Goal: Find specific page/section: Find specific page/section

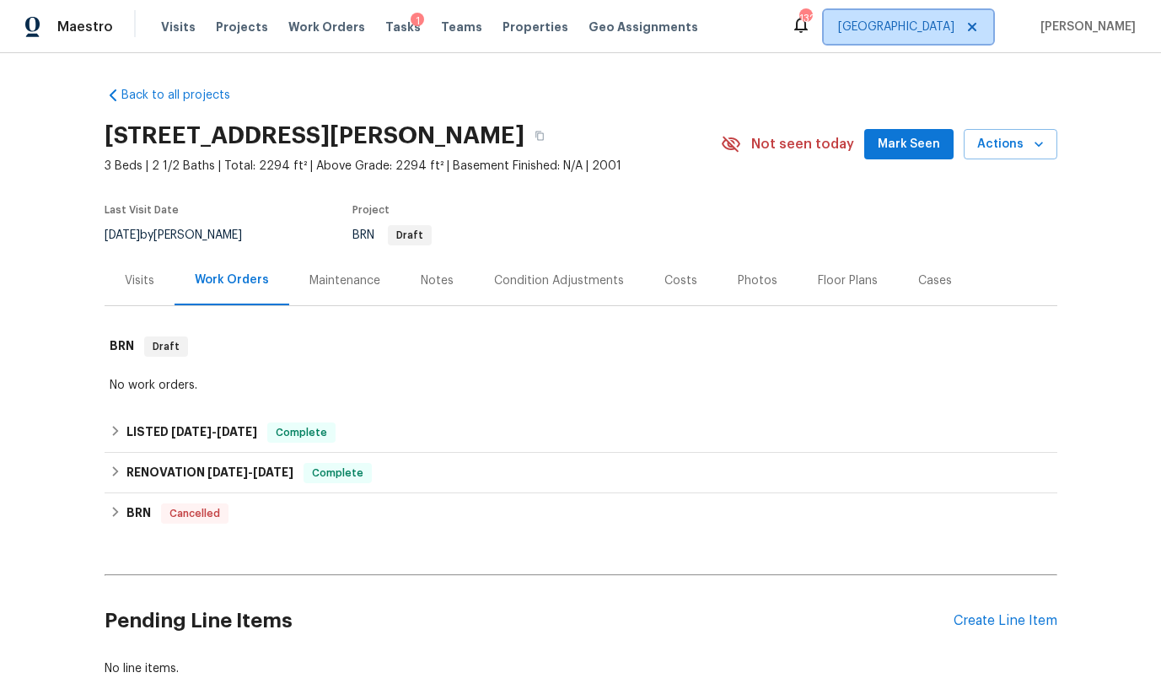
click at [953, 35] on span "[GEOGRAPHIC_DATA]" at bounding box center [908, 27] width 169 height 34
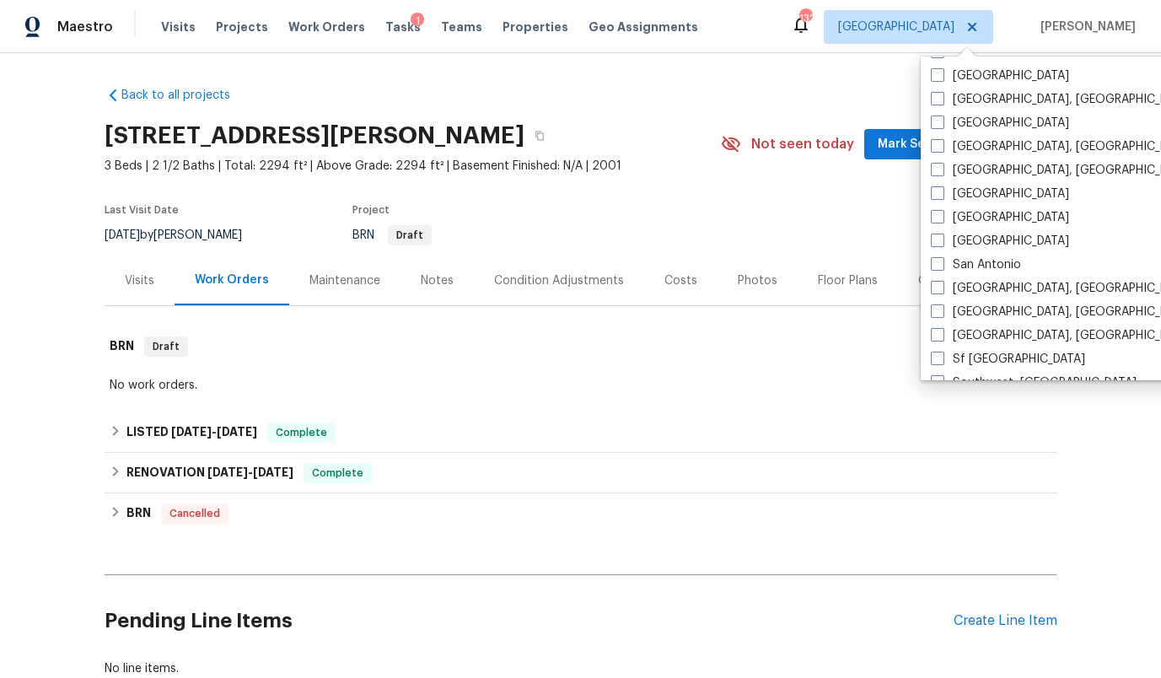
scroll to position [1130, 0]
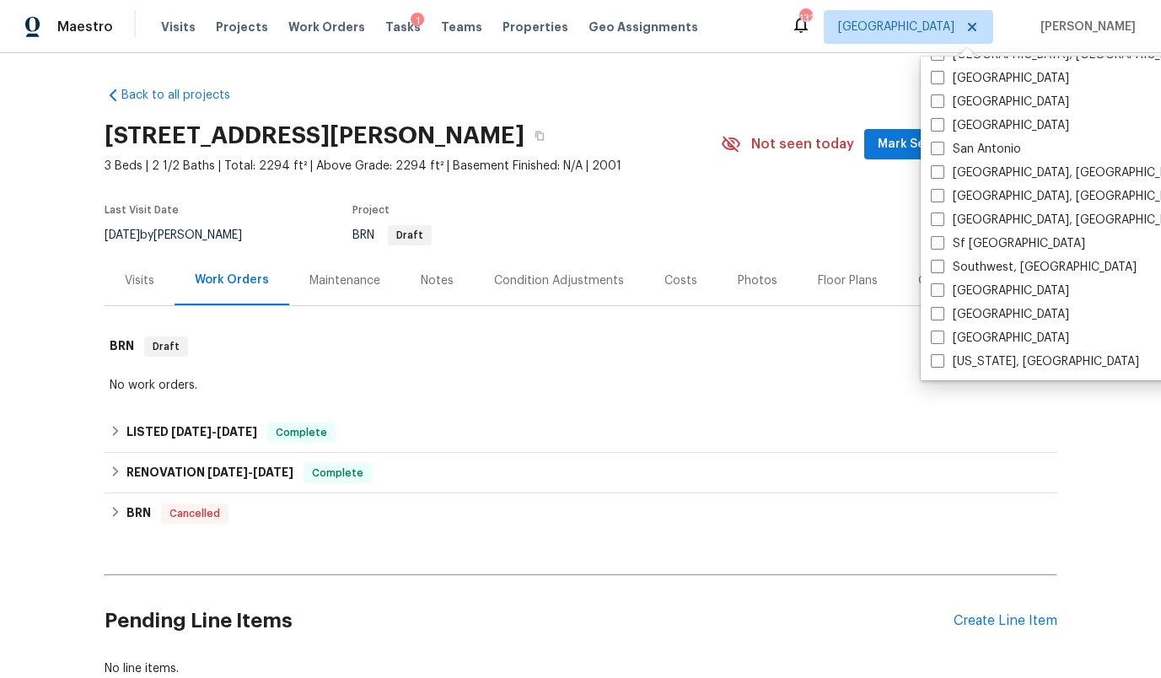
click at [999, 315] on div "[GEOGRAPHIC_DATA]" at bounding box center [1096, 315] width 340 height 24
click at [971, 311] on label "[GEOGRAPHIC_DATA]" at bounding box center [1000, 314] width 138 height 17
click at [942, 311] on input "[GEOGRAPHIC_DATA]" at bounding box center [936, 311] width 11 height 11
checkbox input "true"
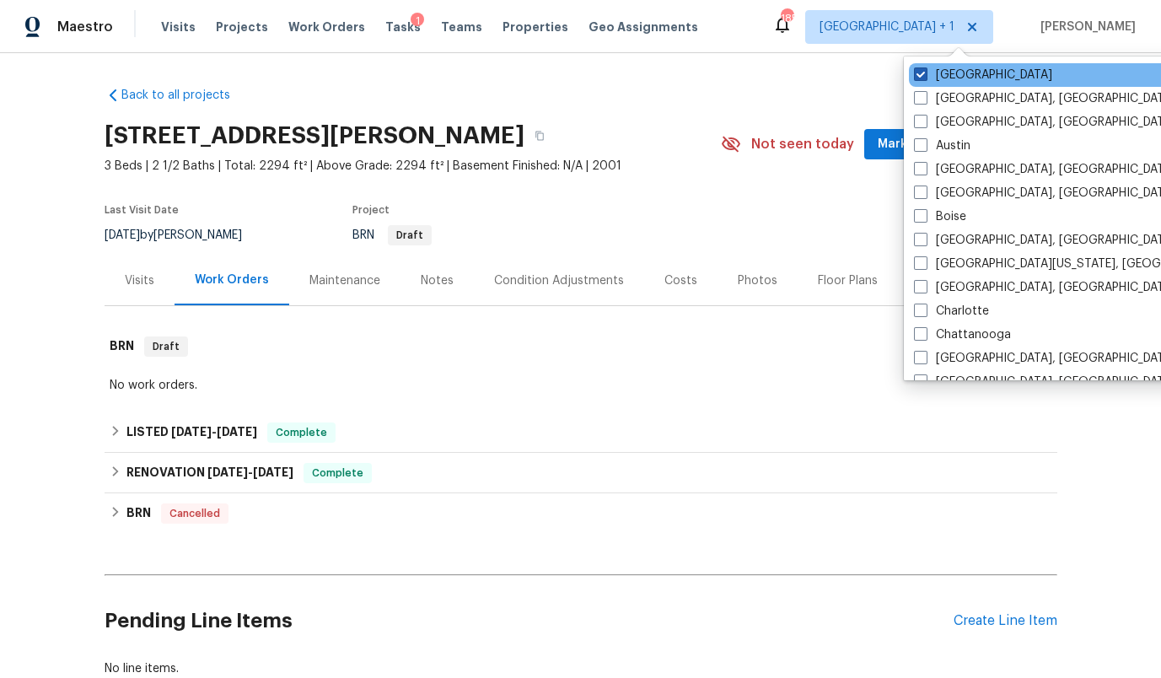
click at [945, 72] on label "[GEOGRAPHIC_DATA]" at bounding box center [983, 75] width 138 height 17
click at [925, 72] on input "[GEOGRAPHIC_DATA]" at bounding box center [919, 72] width 11 height 11
checkbox input "false"
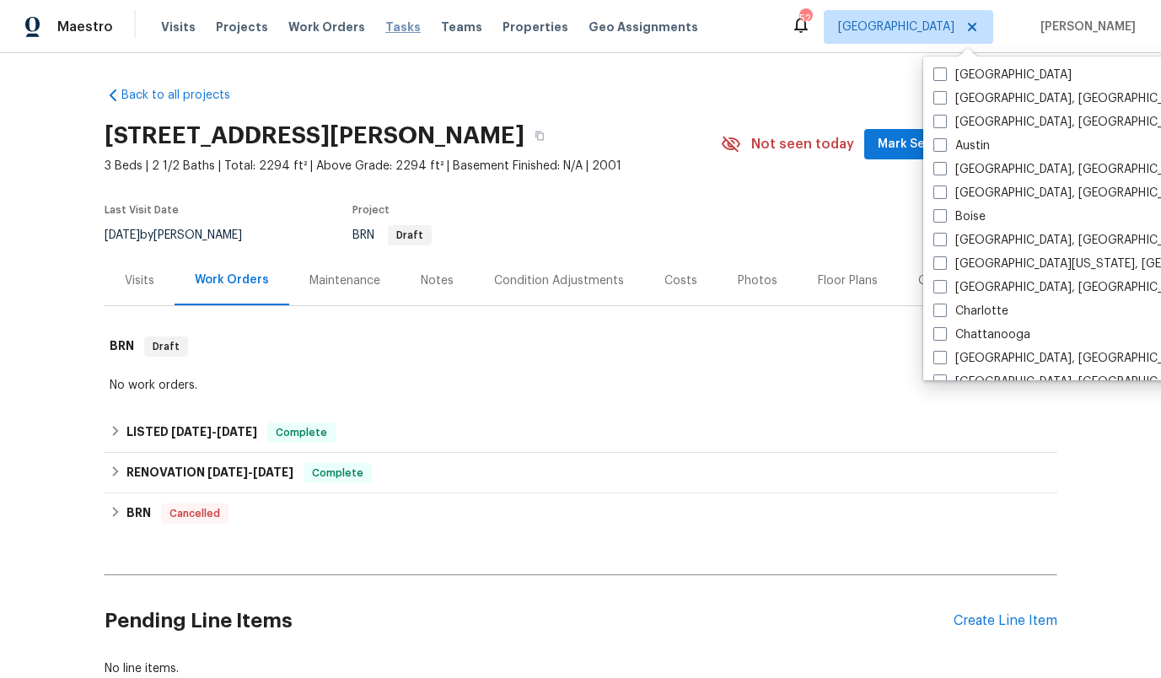
click at [385, 29] on span "Tasks" at bounding box center [402, 27] width 35 height 12
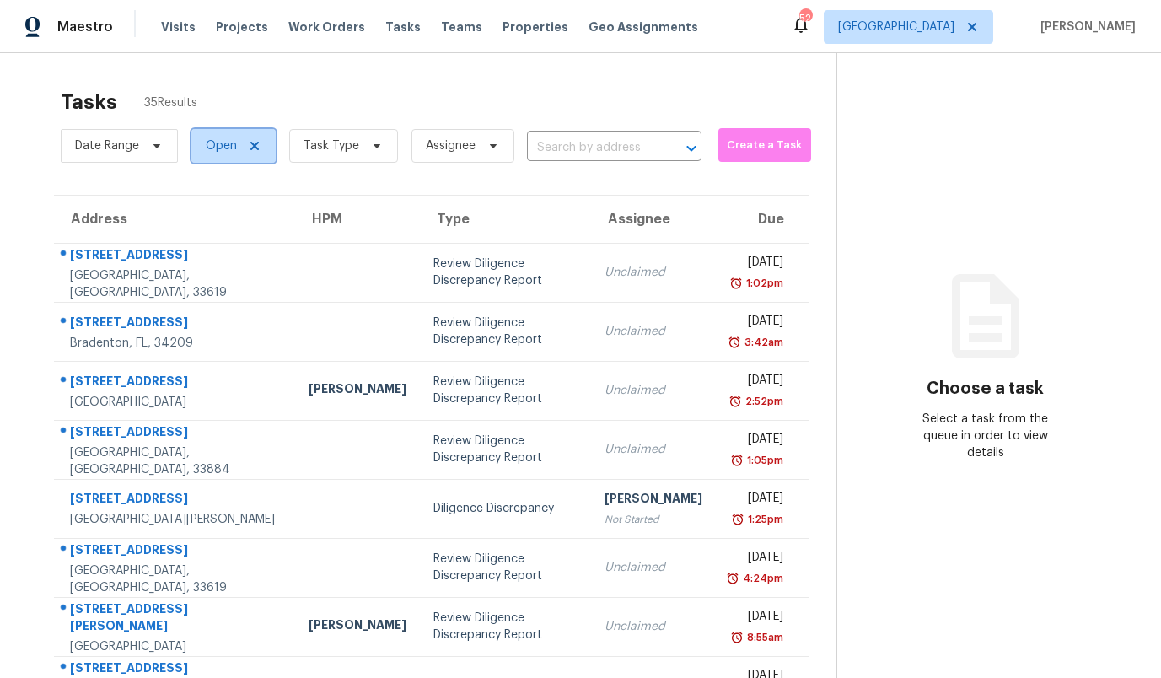
click at [217, 143] on span "Open" at bounding box center [221, 145] width 31 height 17
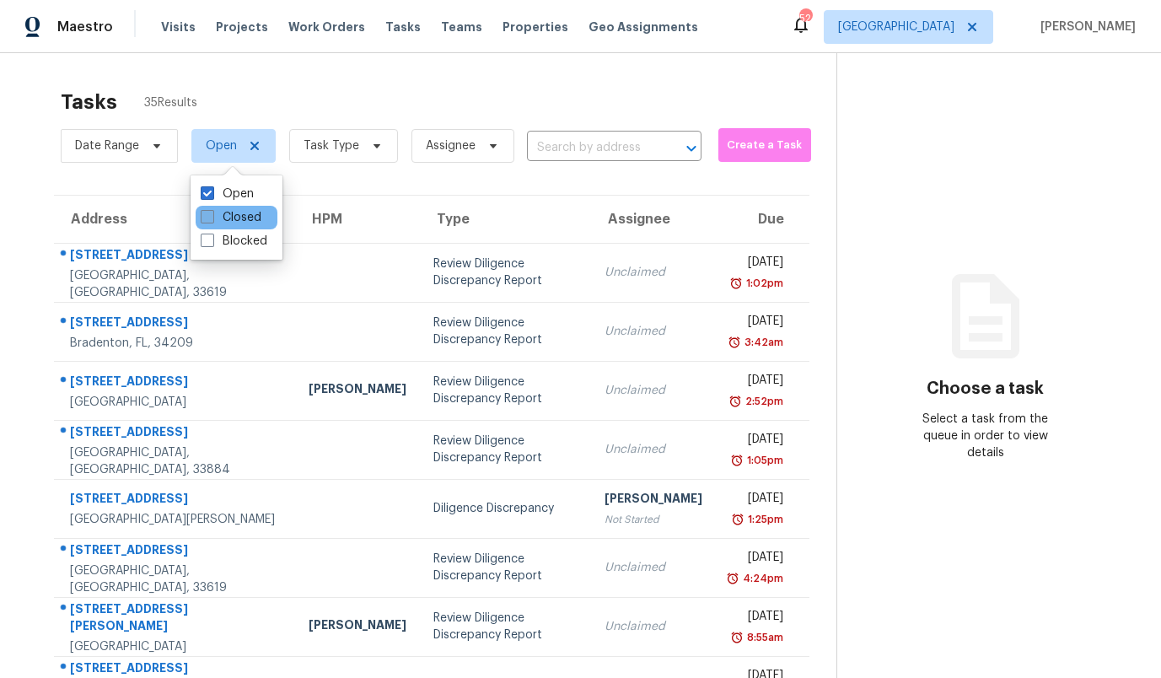
click at [221, 223] on label "Closed" at bounding box center [231, 217] width 61 height 17
click at [212, 220] on input "Closed" at bounding box center [206, 214] width 11 height 11
checkbox input "true"
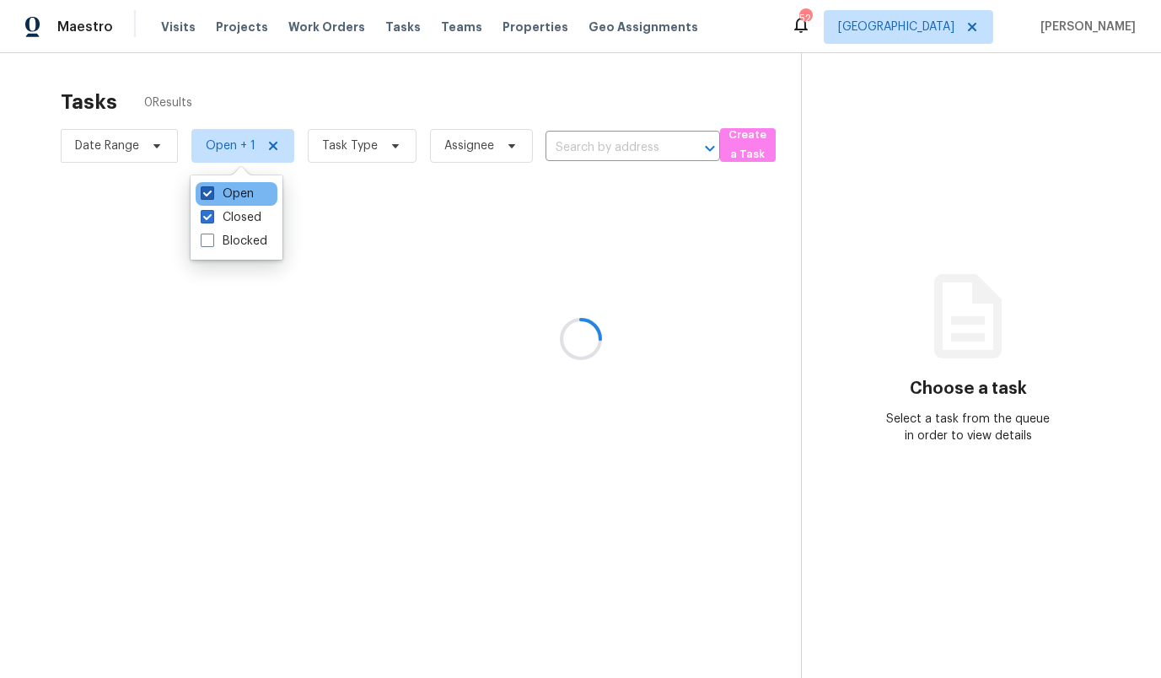
click at [222, 195] on label "Open" at bounding box center [227, 193] width 53 height 17
click at [212, 195] on input "Open" at bounding box center [206, 190] width 11 height 11
checkbox input "false"
click at [561, 140] on div at bounding box center [580, 339] width 1161 height 678
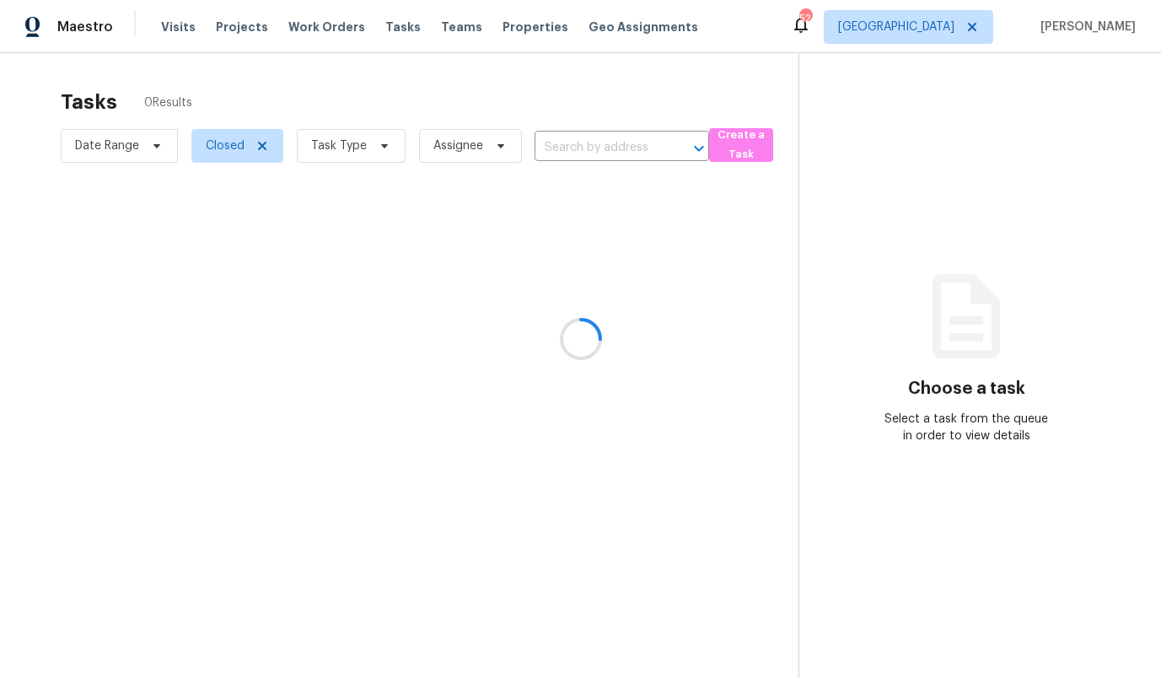
click at [561, 142] on div at bounding box center [580, 339] width 1161 height 678
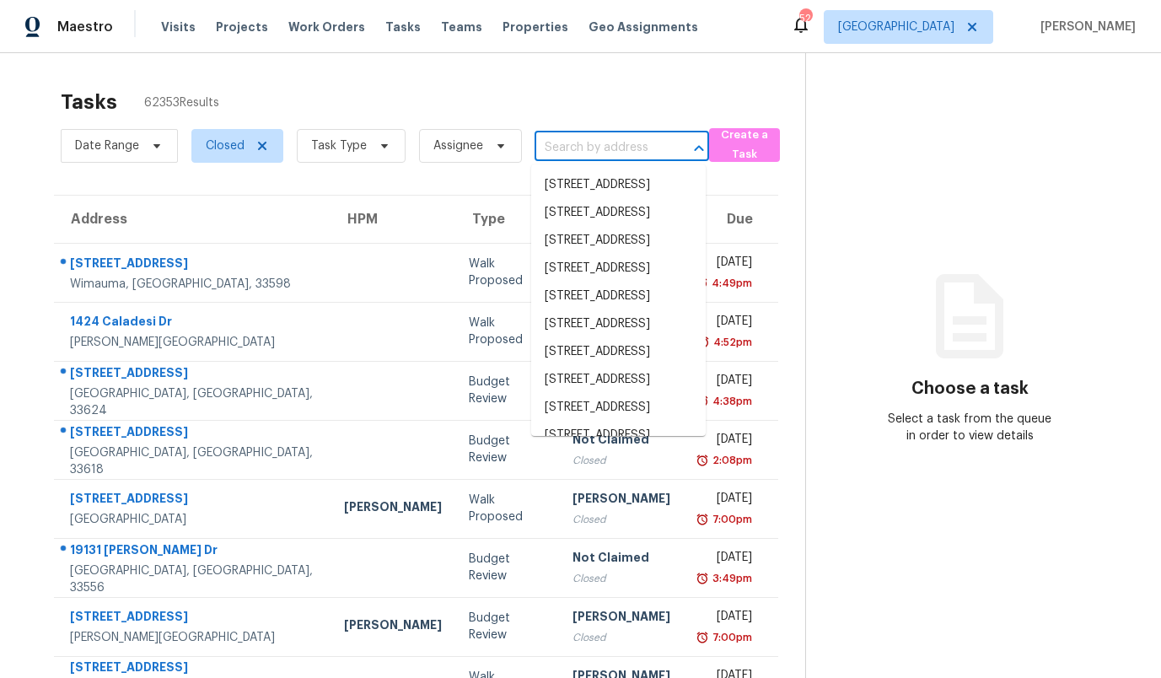
click at [556, 153] on input "text" at bounding box center [597, 148] width 127 height 26
paste input "[STREET_ADDRESS]"
type input "[STREET_ADDRESS]"
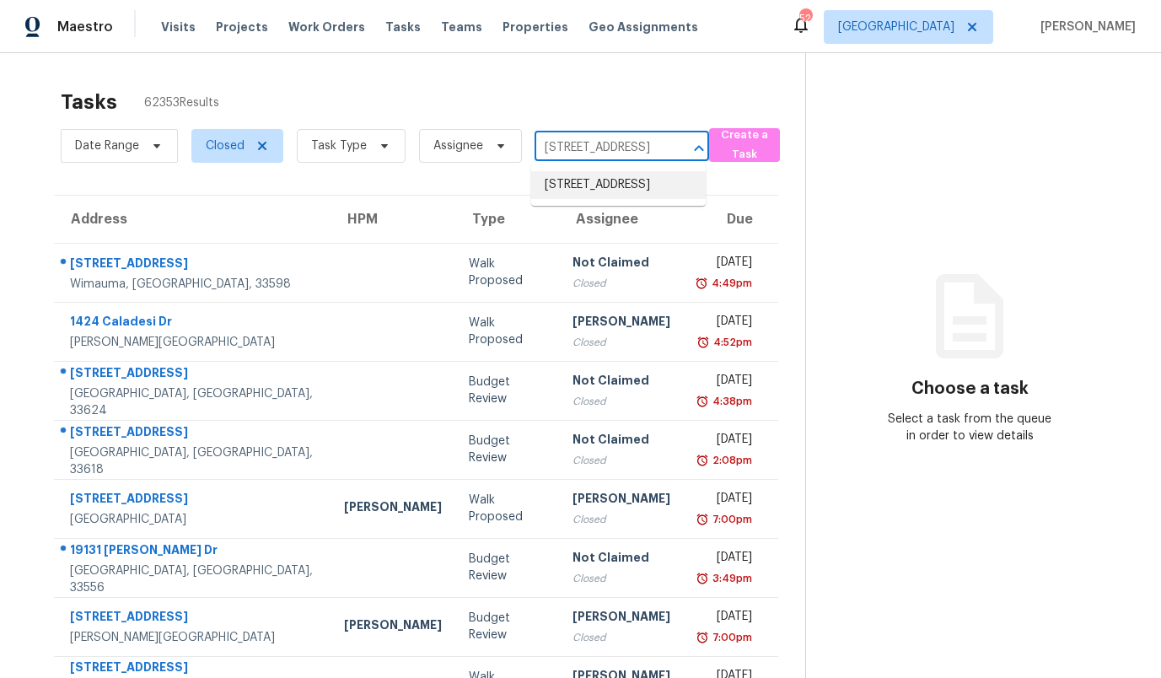
click at [578, 187] on li "[STREET_ADDRESS]" at bounding box center [618, 185] width 175 height 28
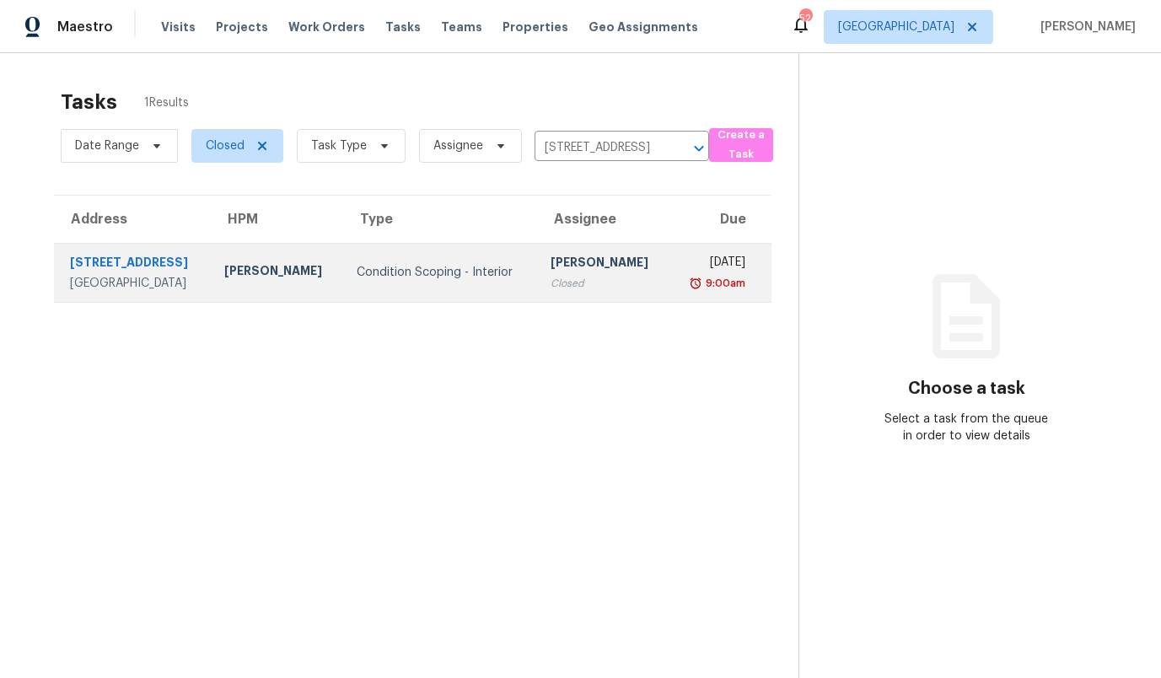
click at [430, 274] on div "Condition Scoping - Interior" at bounding box center [440, 272] width 167 height 17
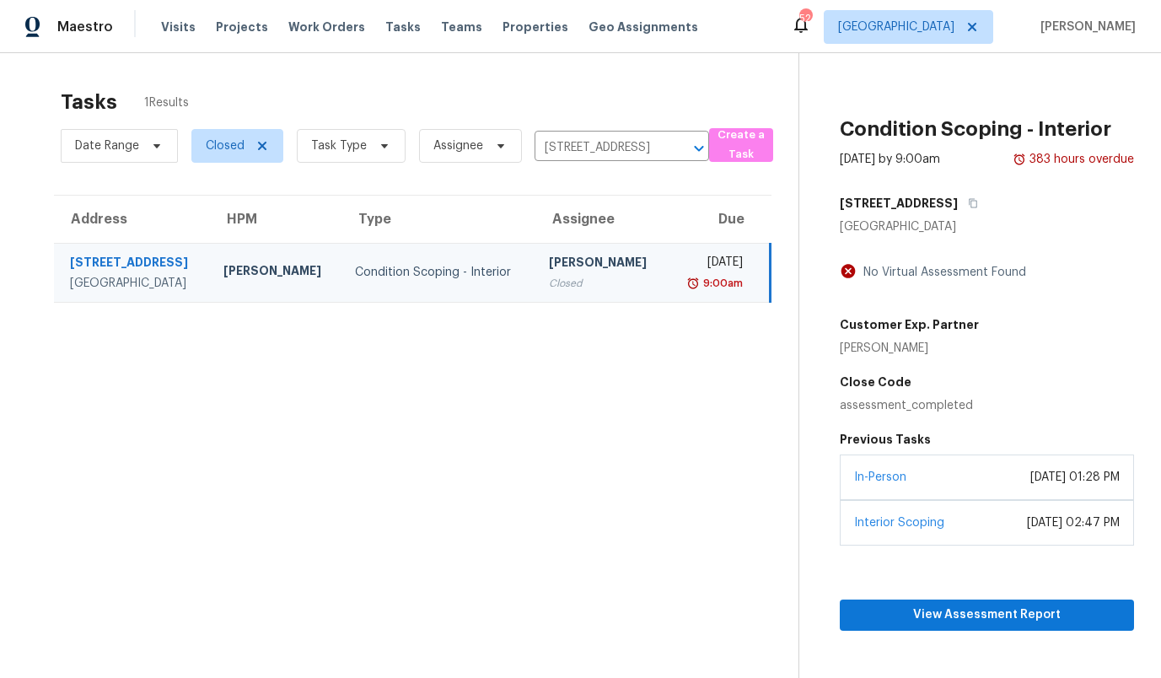
scroll to position [53, 0]
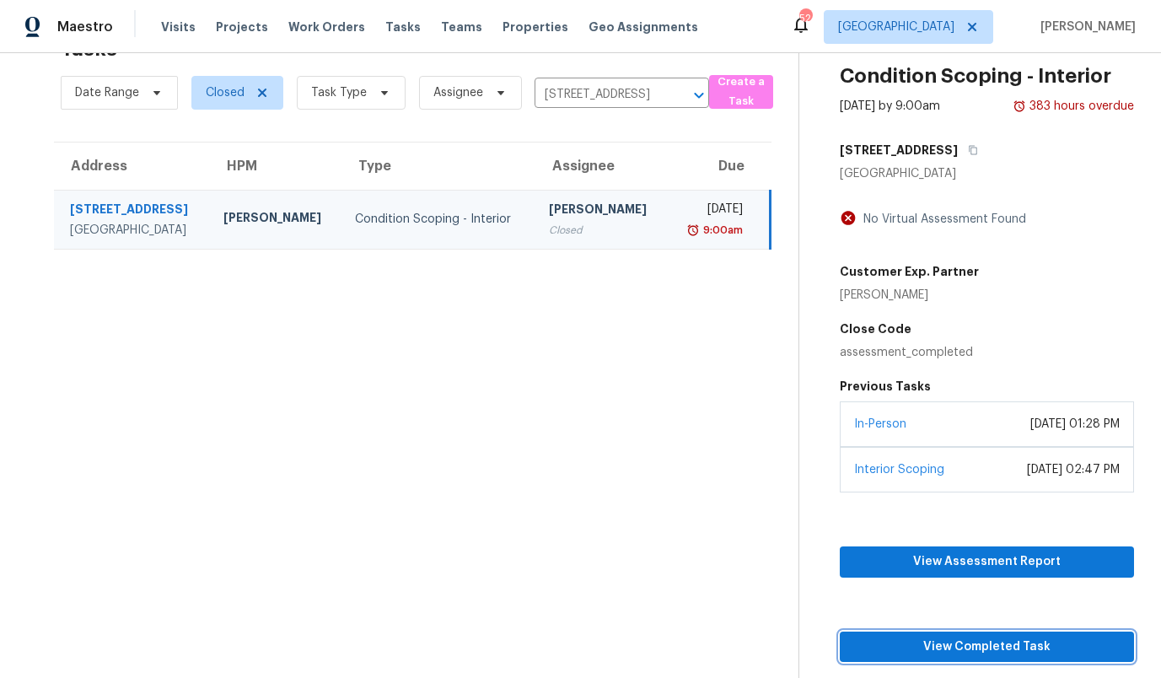
click at [1019, 643] on span "View Completed Task" at bounding box center [986, 646] width 267 height 21
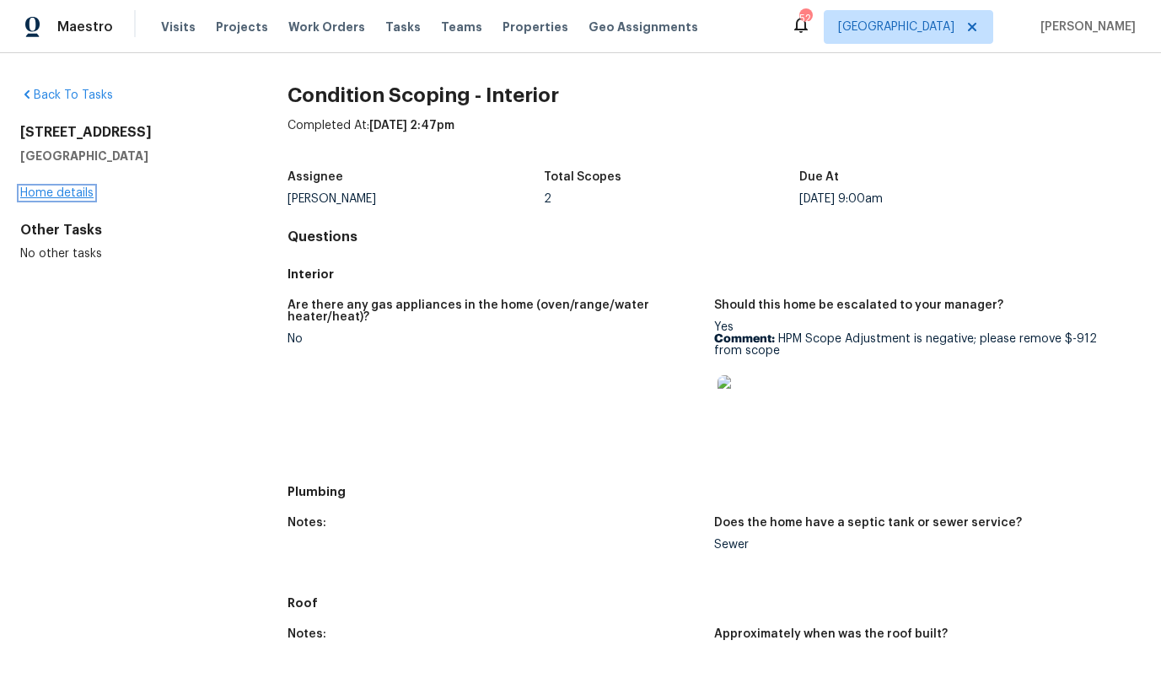
click at [61, 191] on link "Home details" at bounding box center [56, 193] width 73 height 12
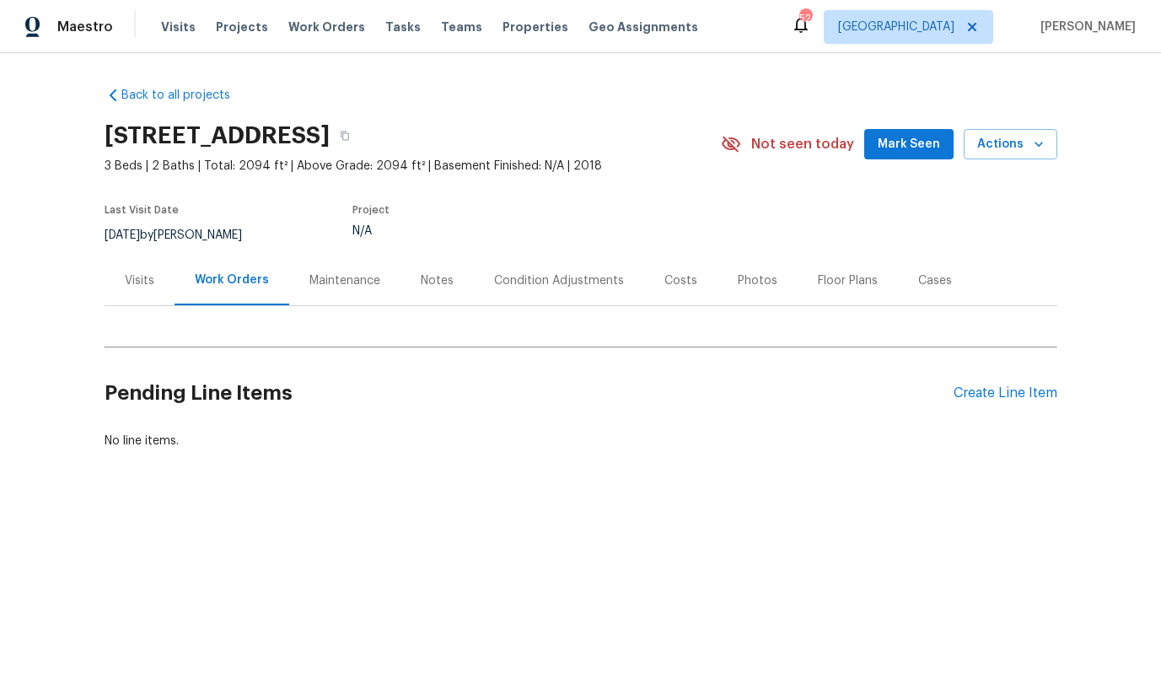
click at [538, 284] on div "Condition Adjustments" at bounding box center [559, 280] width 130 height 17
